Goal: Information Seeking & Learning: Learn about a topic

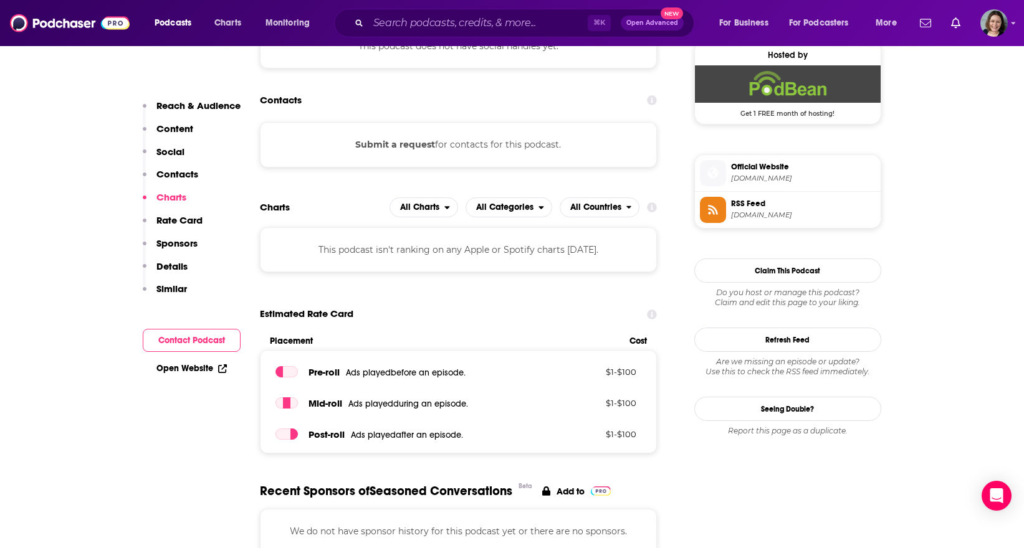
scroll to position [917, 0]
click at [495, 19] on input "Search podcasts, credits, & more..." at bounding box center [477, 23] width 219 height 20
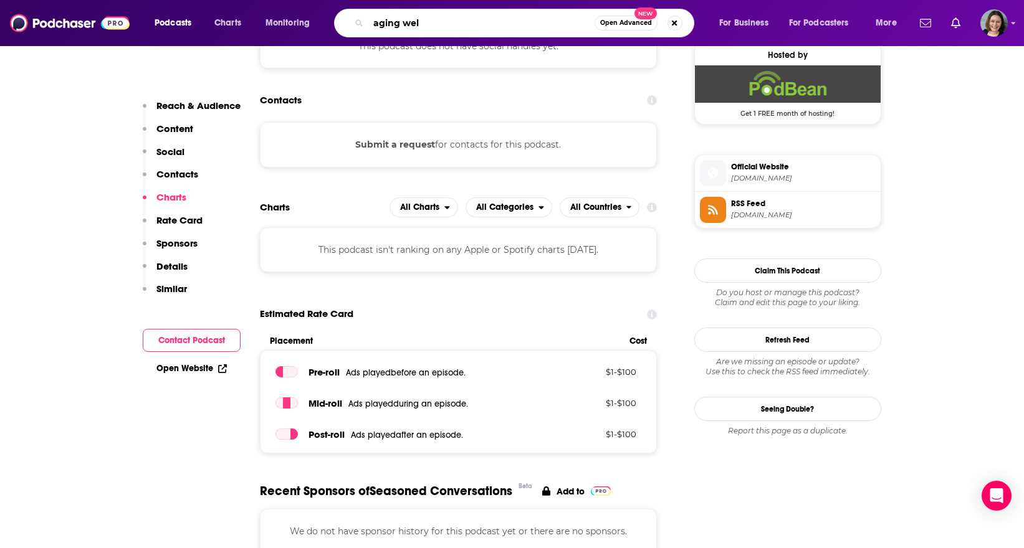
type input "aging well"
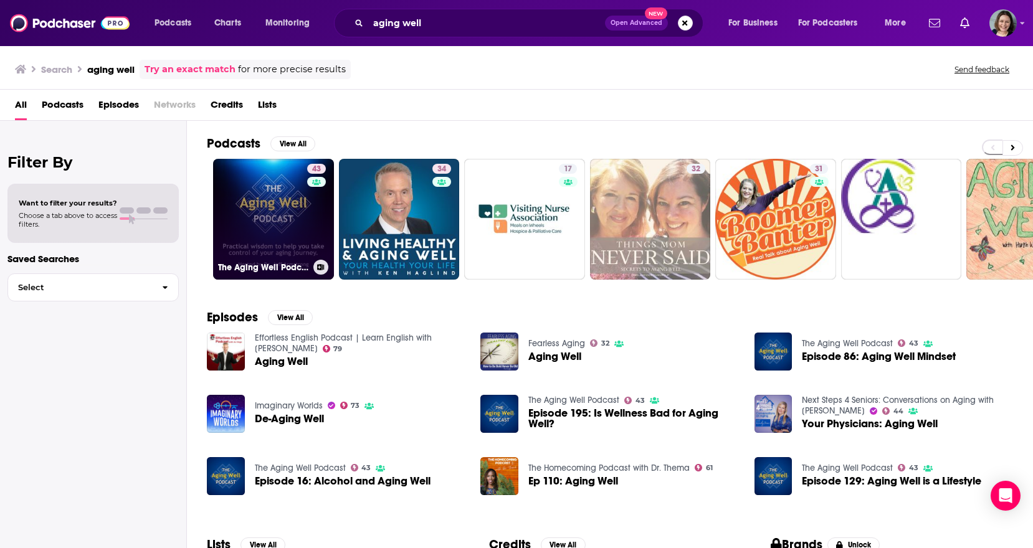
click at [286, 205] on link "43 The Aging Well Podcast" at bounding box center [273, 219] width 121 height 121
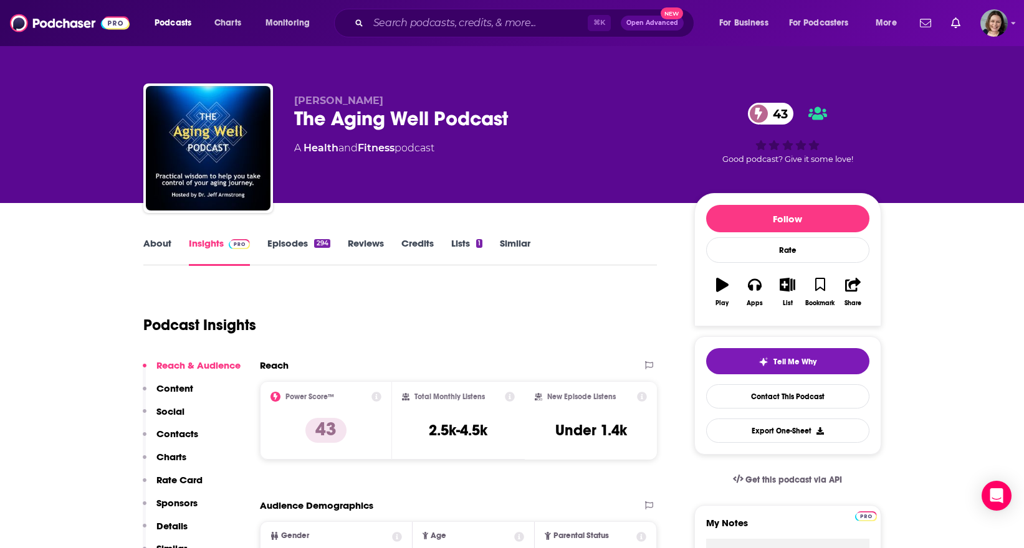
click at [165, 243] on link "About" at bounding box center [157, 251] width 28 height 29
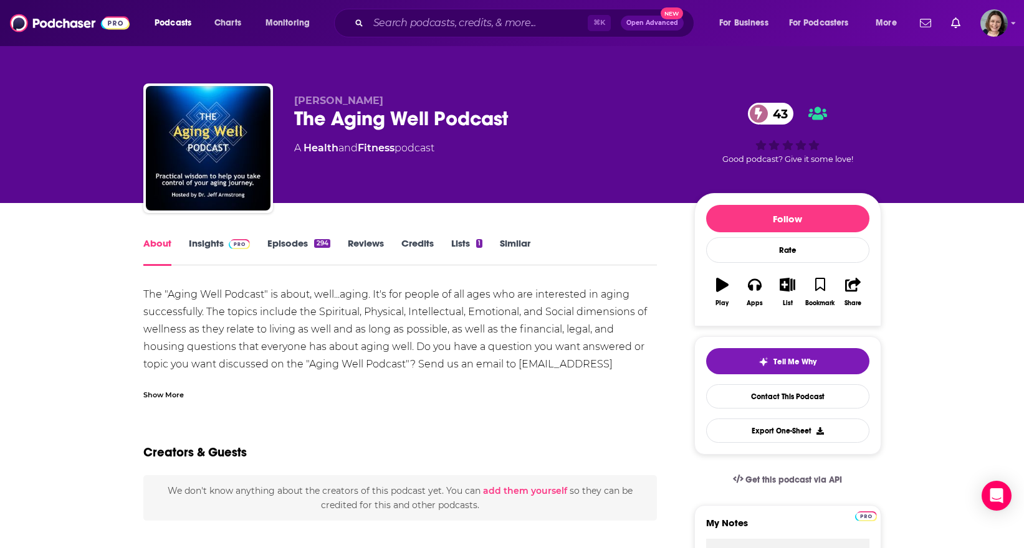
scroll to position [60, 0]
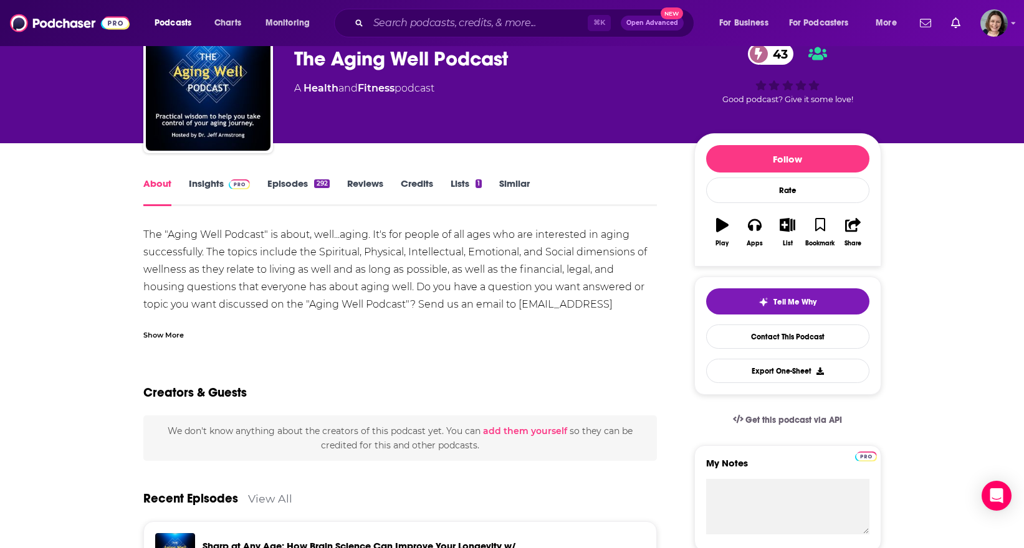
drag, startPoint x: 155, startPoint y: 331, endPoint x: 158, endPoint y: 307, distance: 25.2
click at [155, 331] on div "Show More" at bounding box center [163, 334] width 40 height 12
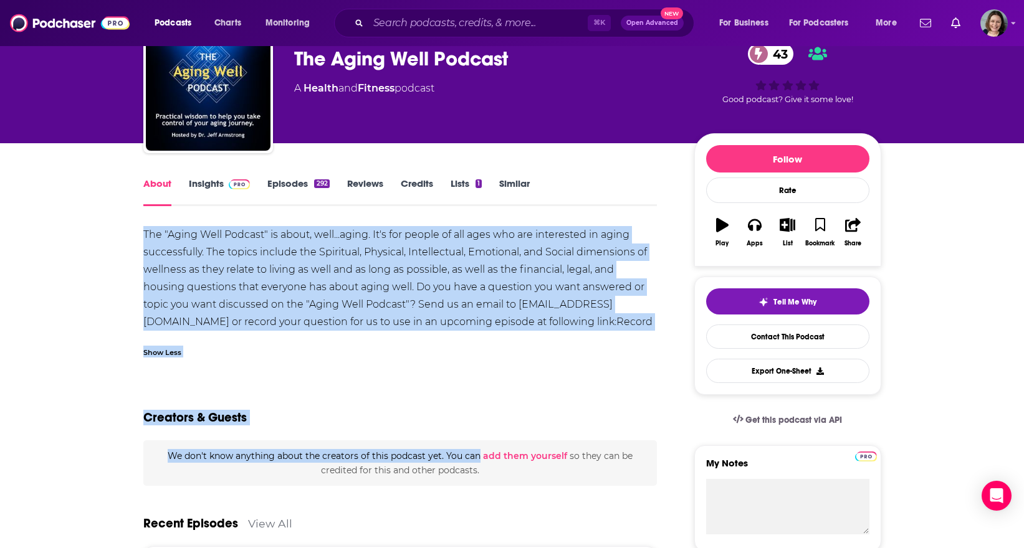
copy div "The "Aging Well Podcast" is about, well...aging. It's for people of all ages wh…"
click at [193, 184] on link "Insights" at bounding box center [220, 192] width 62 height 29
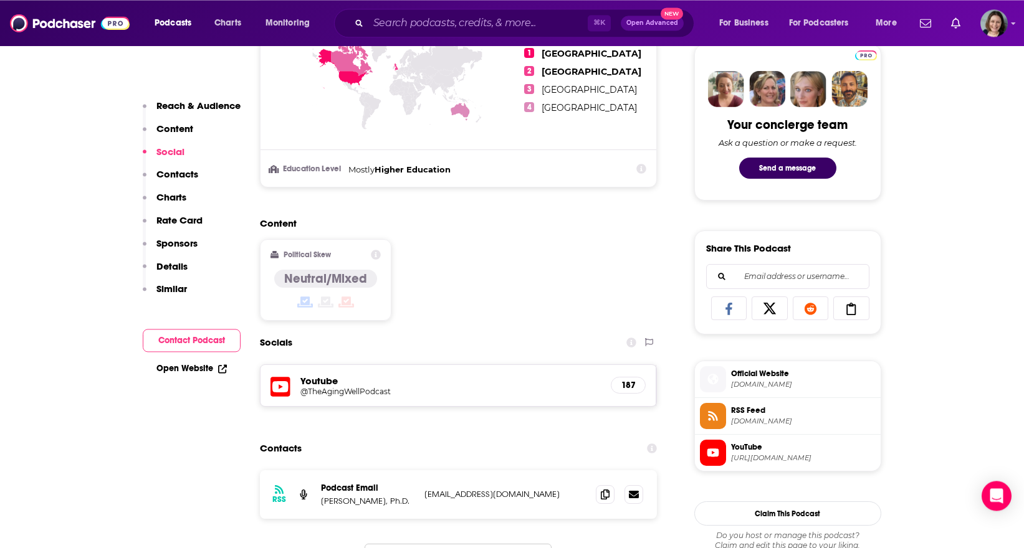
scroll to position [758, 0]
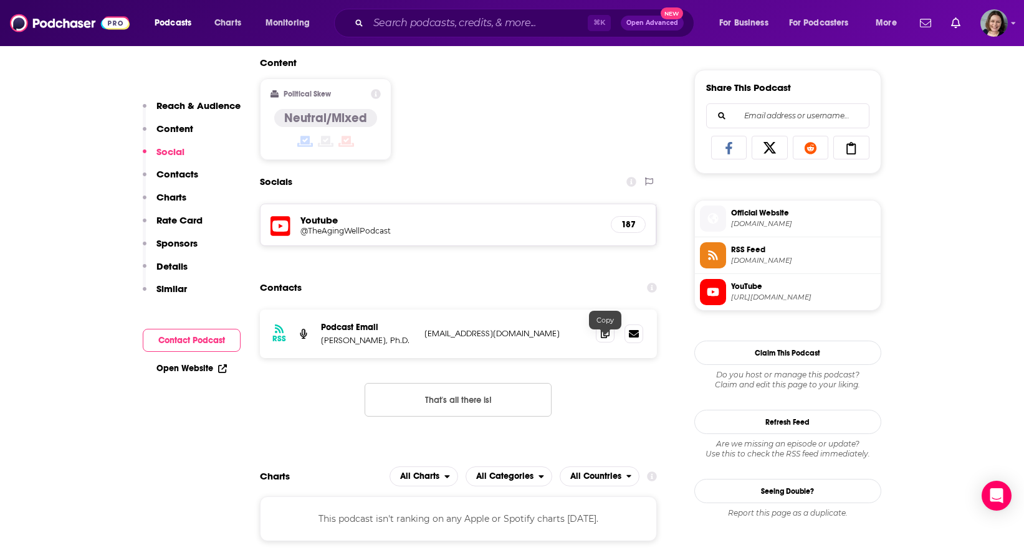
click at [610, 341] on span at bounding box center [605, 333] width 19 height 19
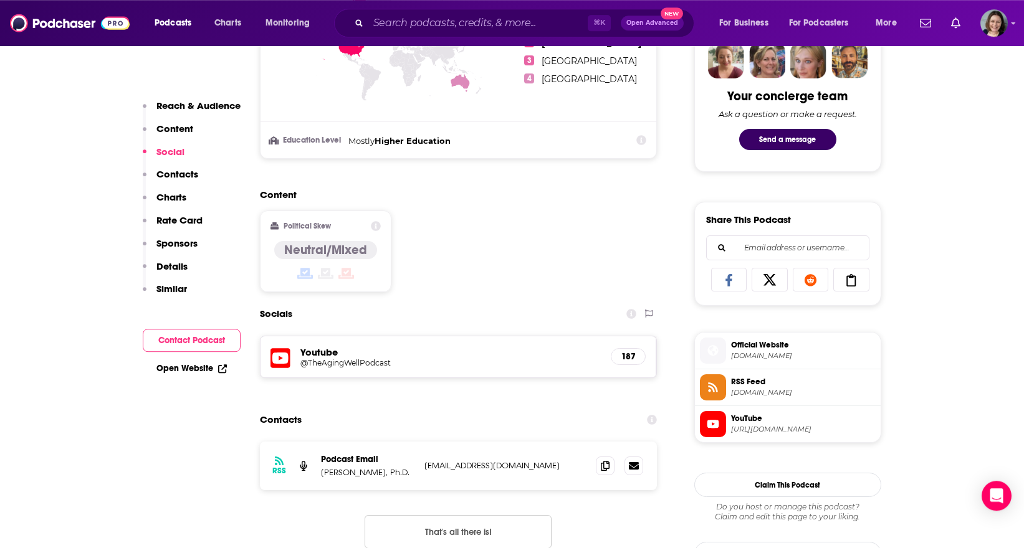
scroll to position [618, 0]
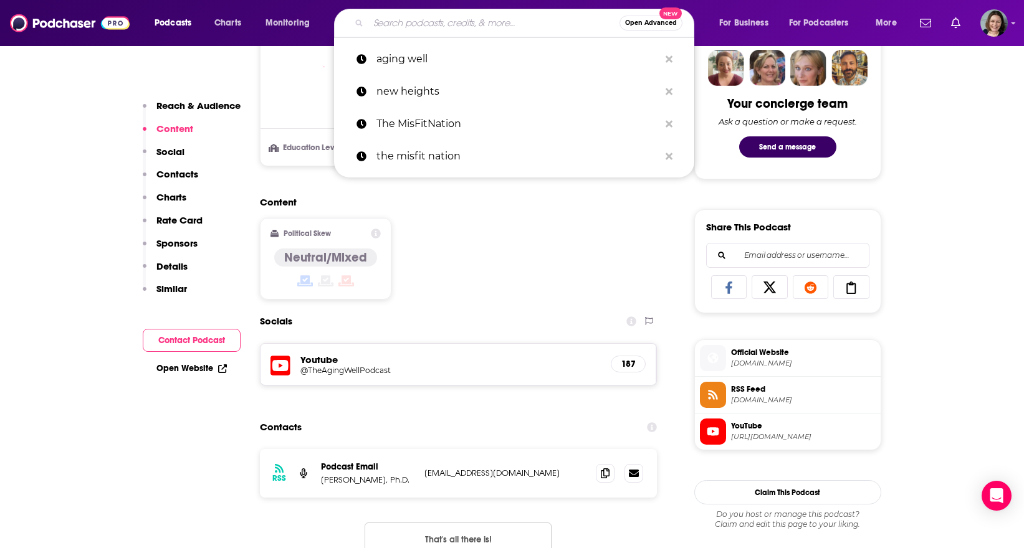
click at [424, 26] on input "Search podcasts, credits, & more..." at bounding box center [493, 23] width 251 height 20
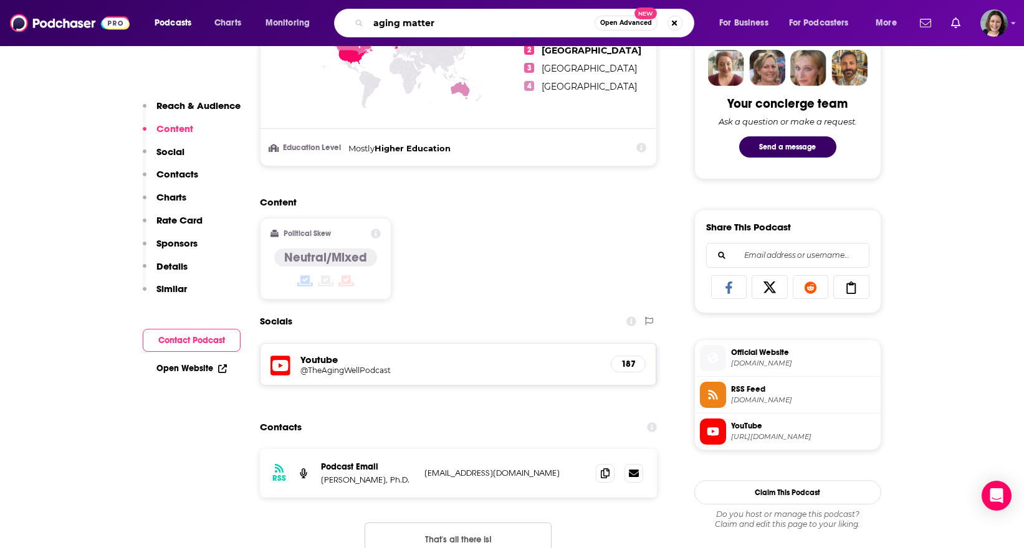
type input "aging matters"
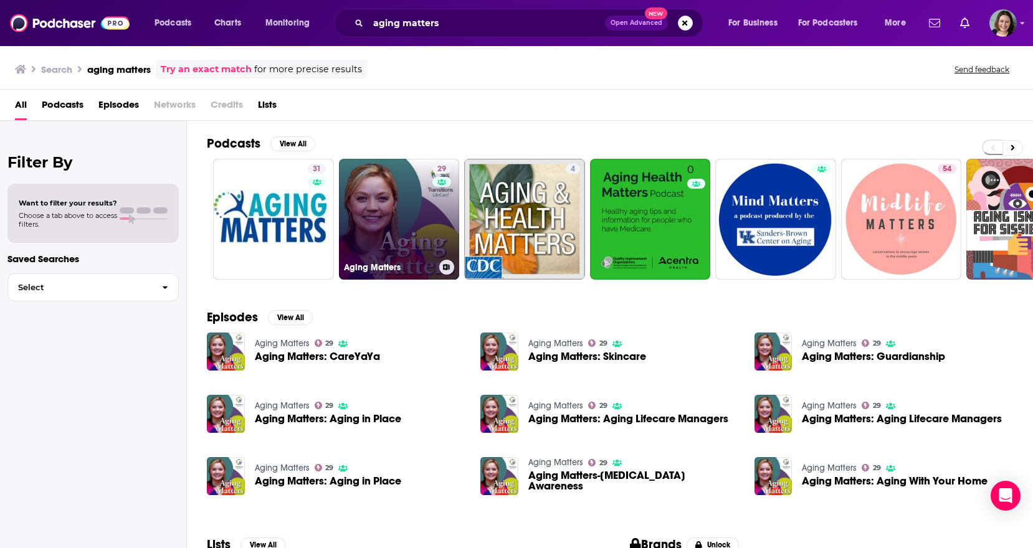
click at [370, 219] on link "29 Aging Matters" at bounding box center [399, 219] width 121 height 121
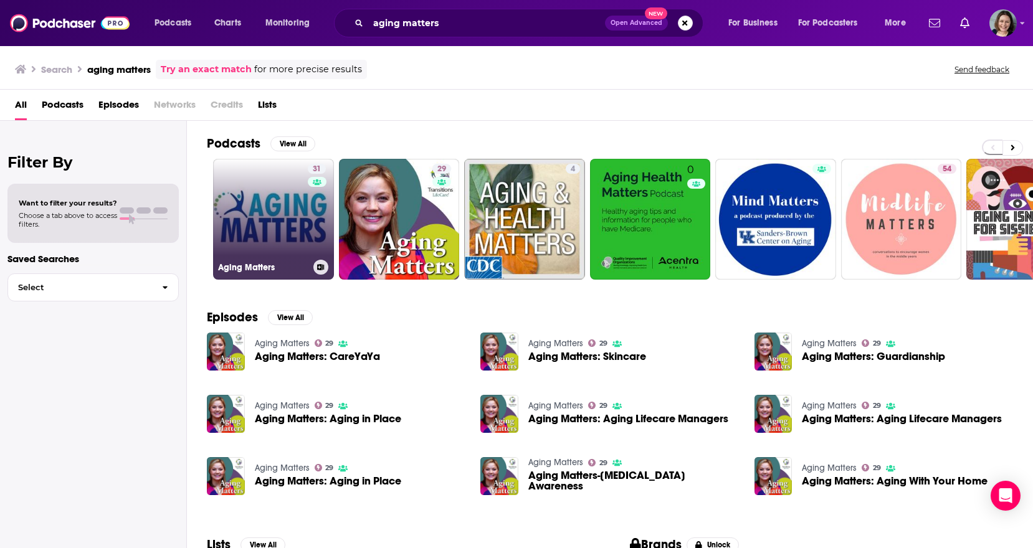
click at [272, 194] on link "31 Aging Matters" at bounding box center [273, 219] width 121 height 121
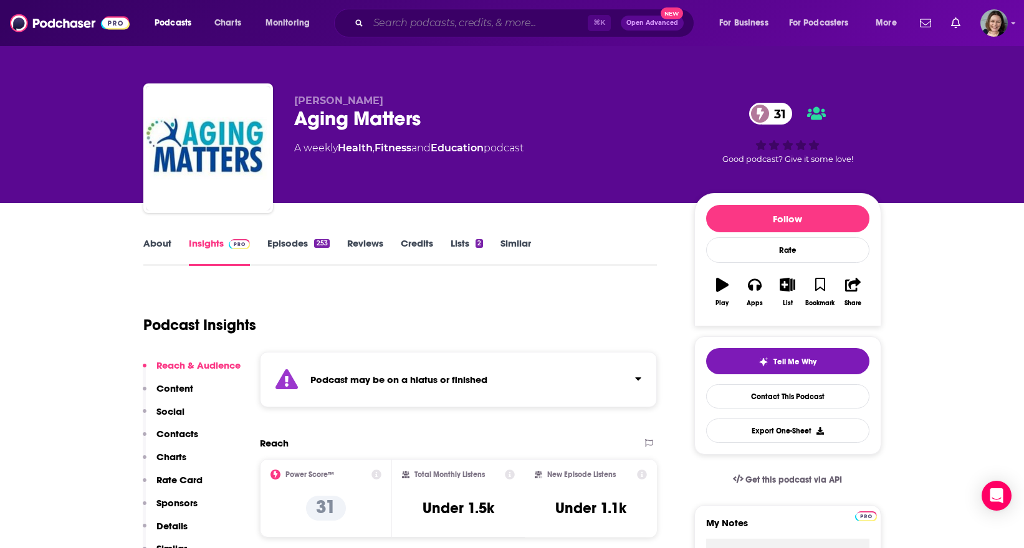
click at [485, 27] on input "Search podcasts, credits, & more..." at bounding box center [477, 23] width 219 height 20
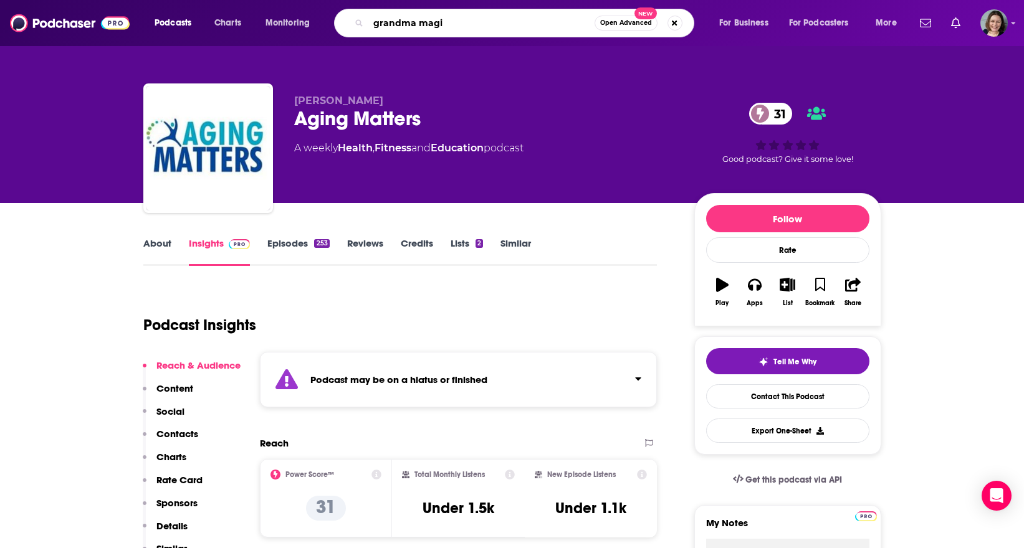
type input "grandma magic"
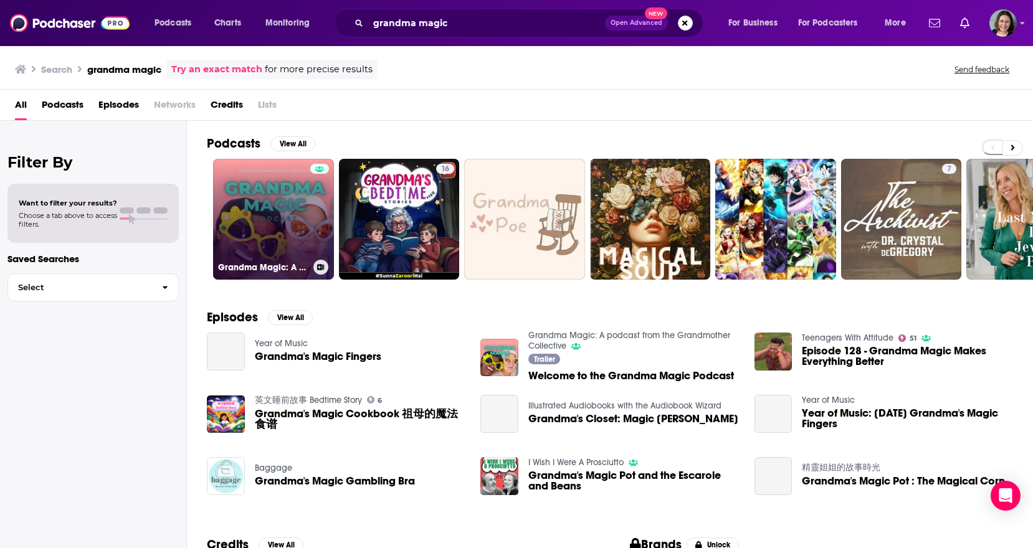
click at [297, 248] on link "Grandma Magic: A podcast from the Grandmother Collective" at bounding box center [273, 219] width 121 height 121
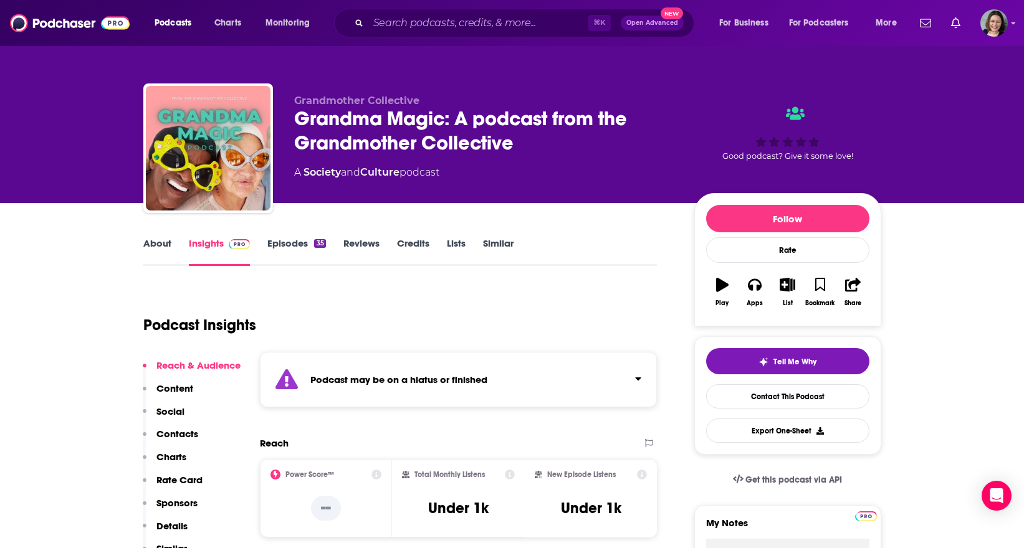
click at [163, 247] on link "About" at bounding box center [157, 251] width 28 height 29
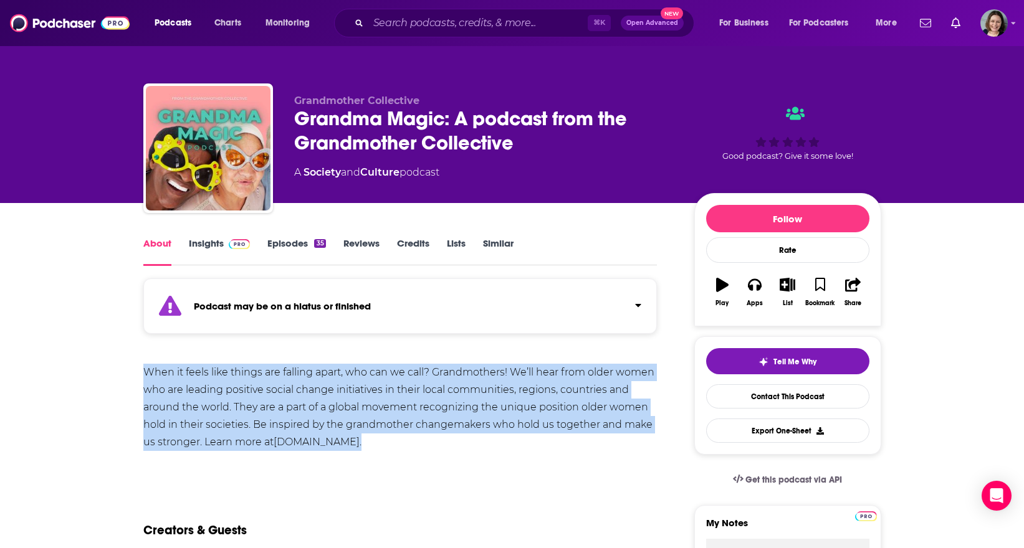
drag, startPoint x: 469, startPoint y: 447, endPoint x: 144, endPoint y: 367, distance: 335.0
click at [144, 367] on div "When it feels like things are falling apart, who can we call? Grandmothers! We’…" at bounding box center [400, 407] width 514 height 87
copy div "When it feels like things are falling apart, who can we call? Grandmothers! We’…"
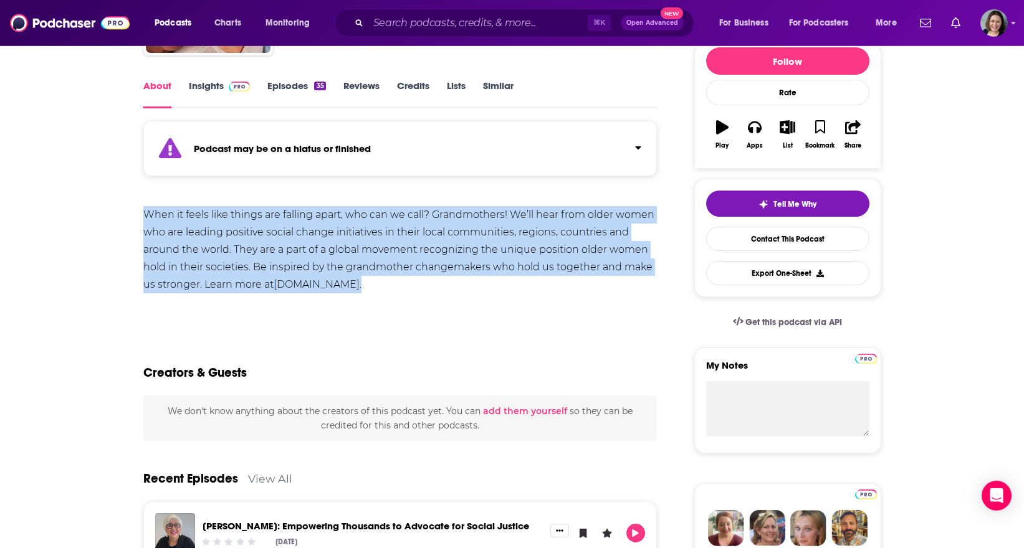
scroll to position [189, 0]
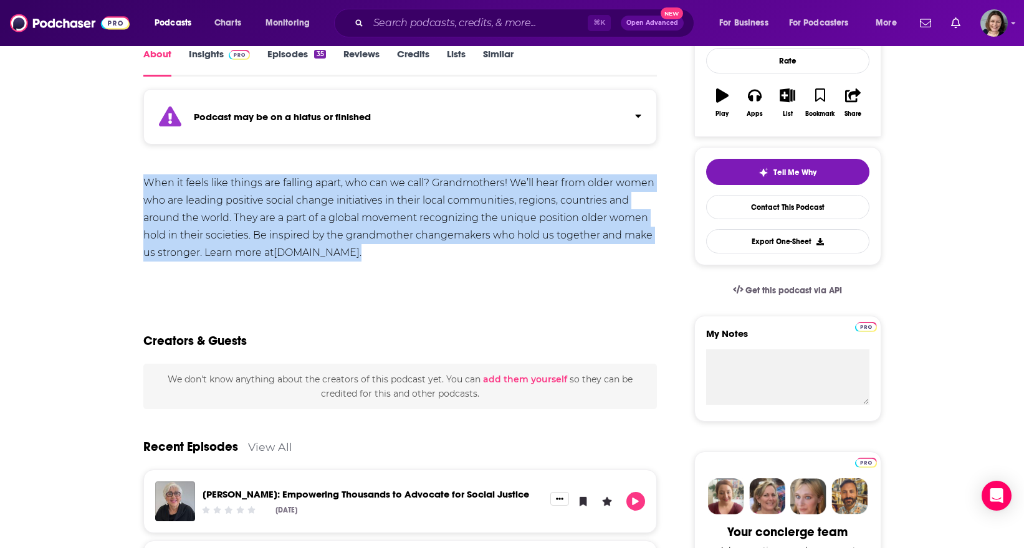
click at [220, 55] on link "Insights" at bounding box center [220, 62] width 62 height 29
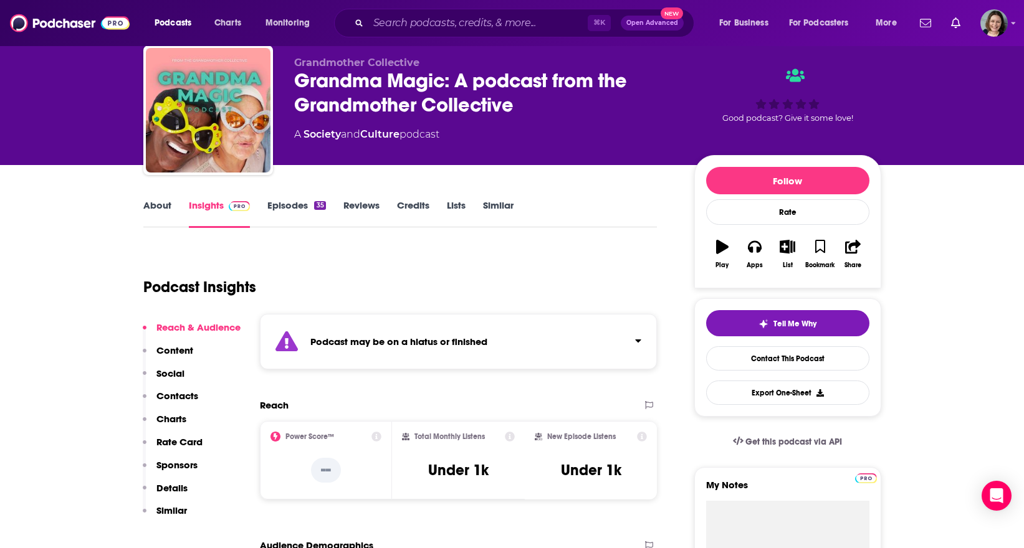
scroll to position [20, 0]
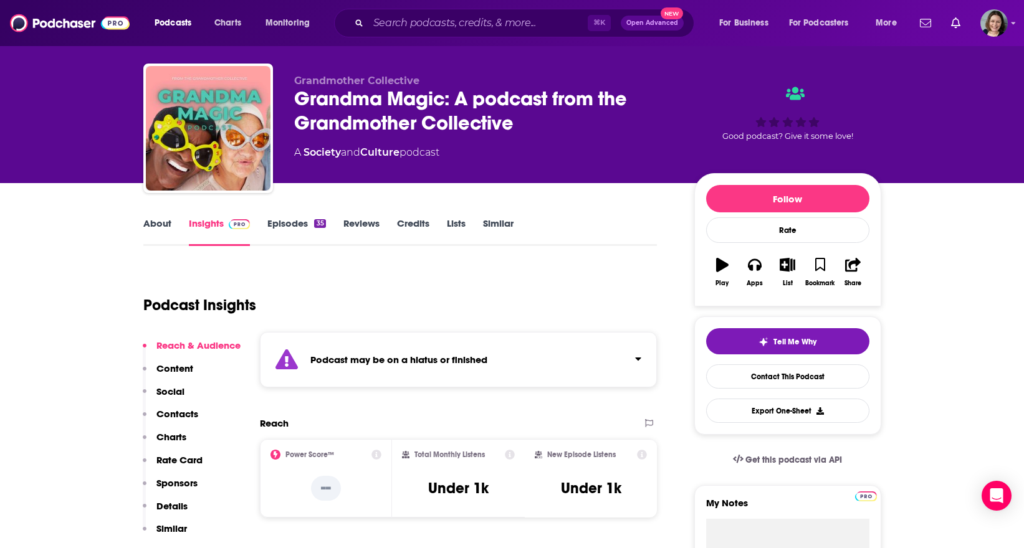
click at [161, 220] on link "About" at bounding box center [157, 231] width 28 height 29
